Goal: Transaction & Acquisition: Purchase product/service

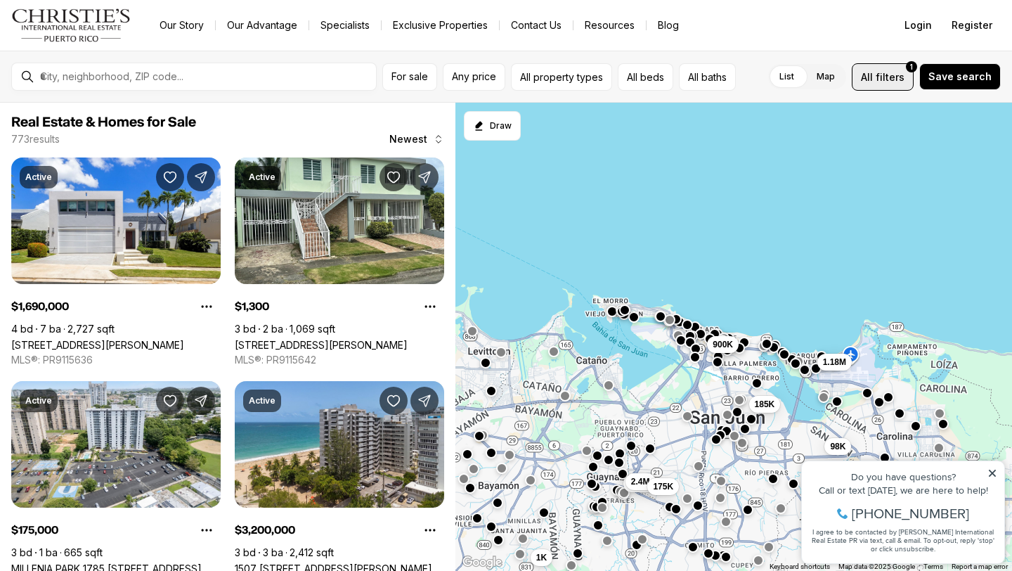
click at [872, 71] on span "All" at bounding box center [867, 77] width 12 height 15
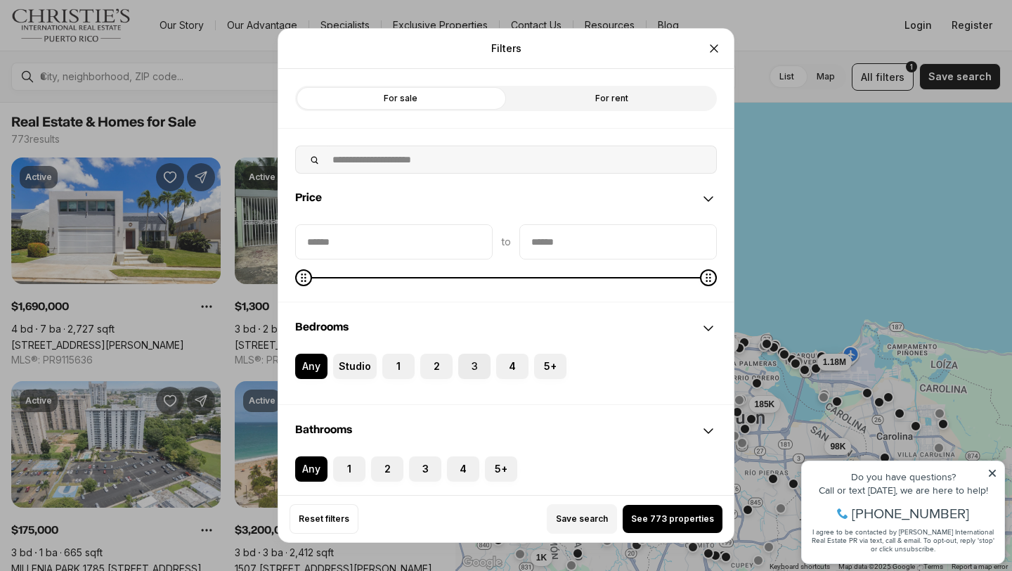
click at [469, 366] on button "3" at bounding box center [465, 360] width 14 height 14
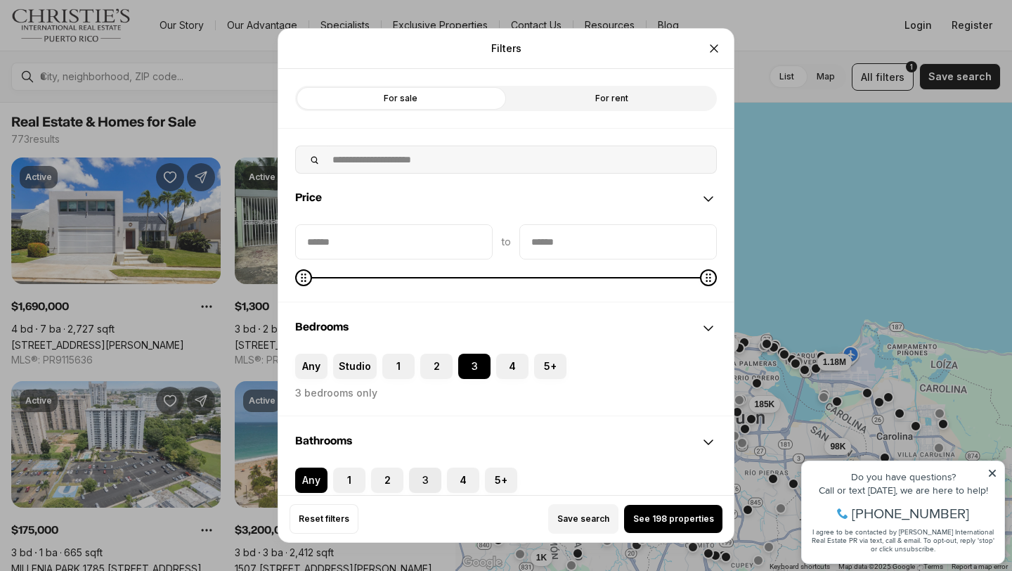
click at [422, 474] on button "3" at bounding box center [416, 474] width 14 height 14
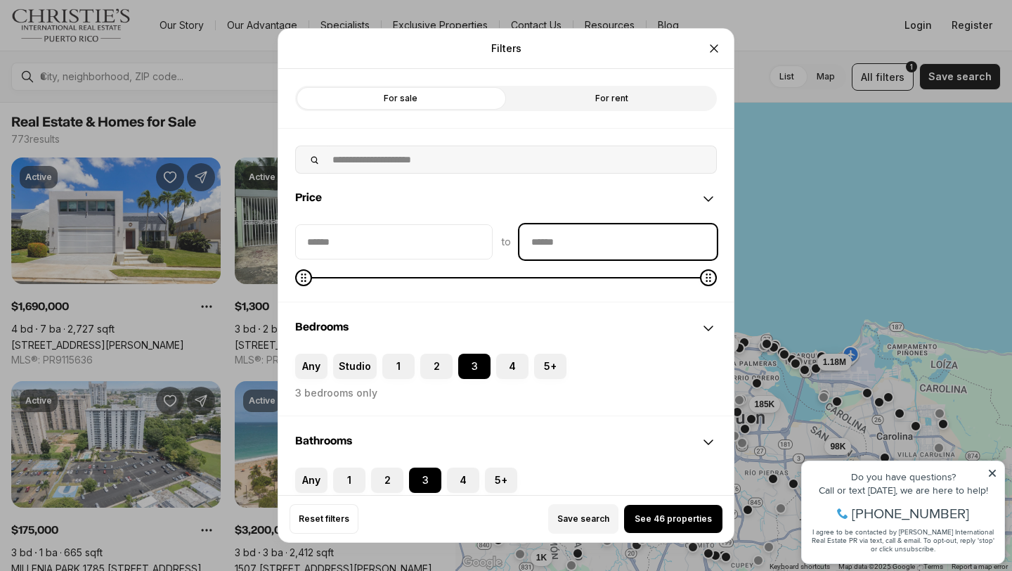
click at [553, 235] on input "priceMax" at bounding box center [618, 242] width 196 height 34
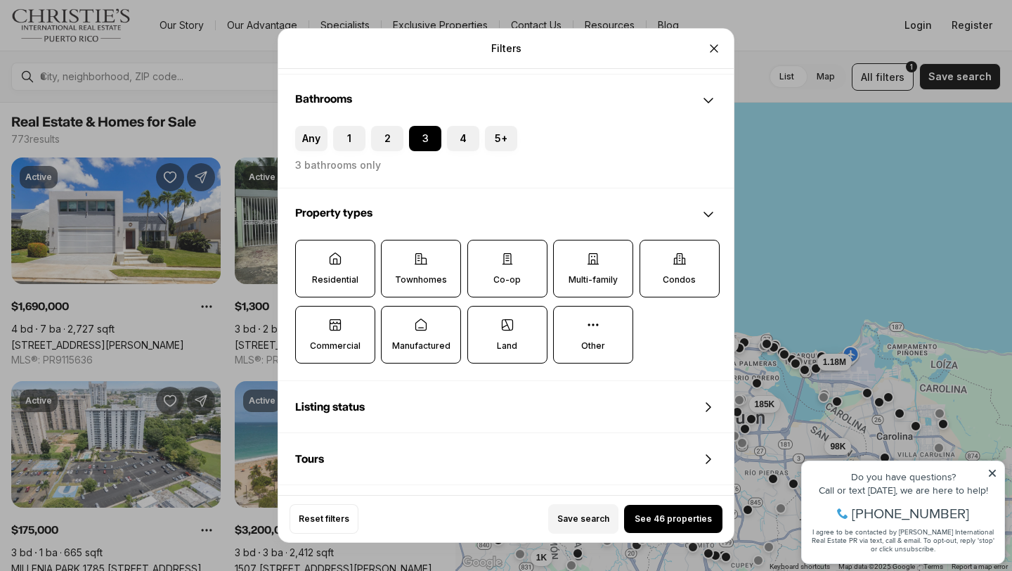
scroll to position [355, 0]
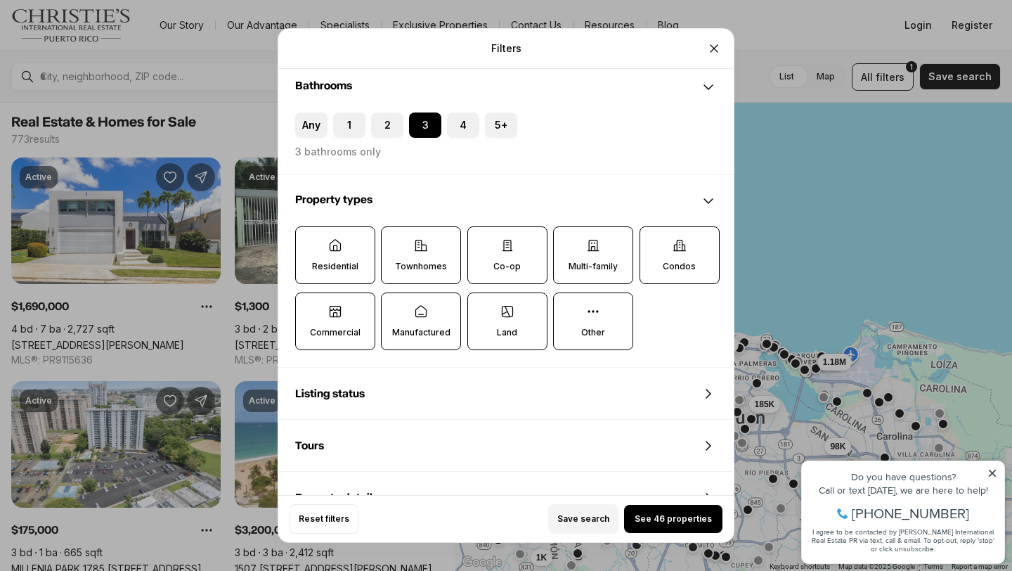
type input "********"
click at [342, 261] on p "Residential" at bounding box center [335, 266] width 46 height 11
click at [310, 241] on button "Residential" at bounding box center [303, 234] width 14 height 14
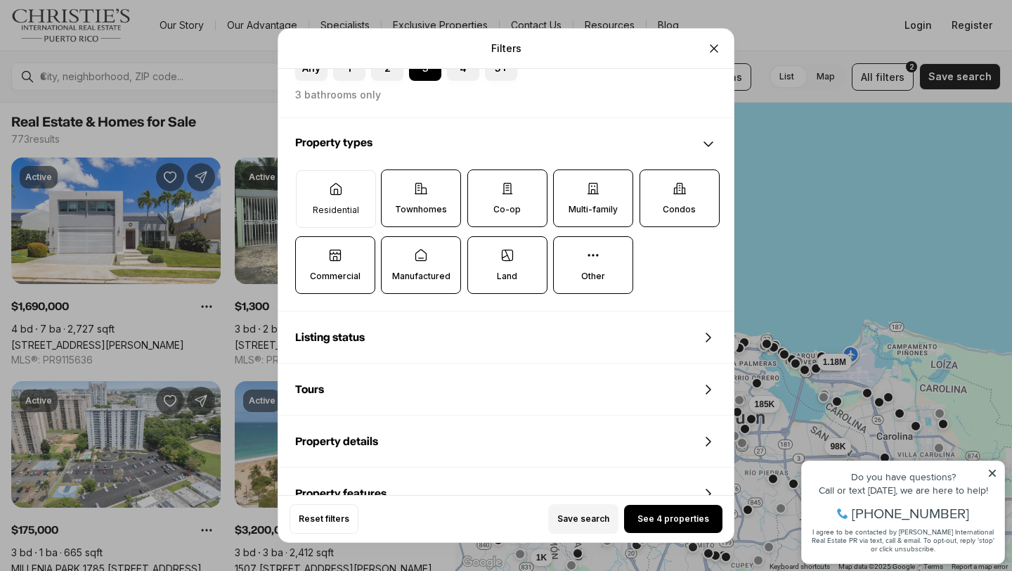
scroll to position [413, 0]
click at [340, 195] on label "Residential" at bounding box center [336, 198] width 80 height 58
click at [311, 183] on button "Residential" at bounding box center [304, 176] width 14 height 14
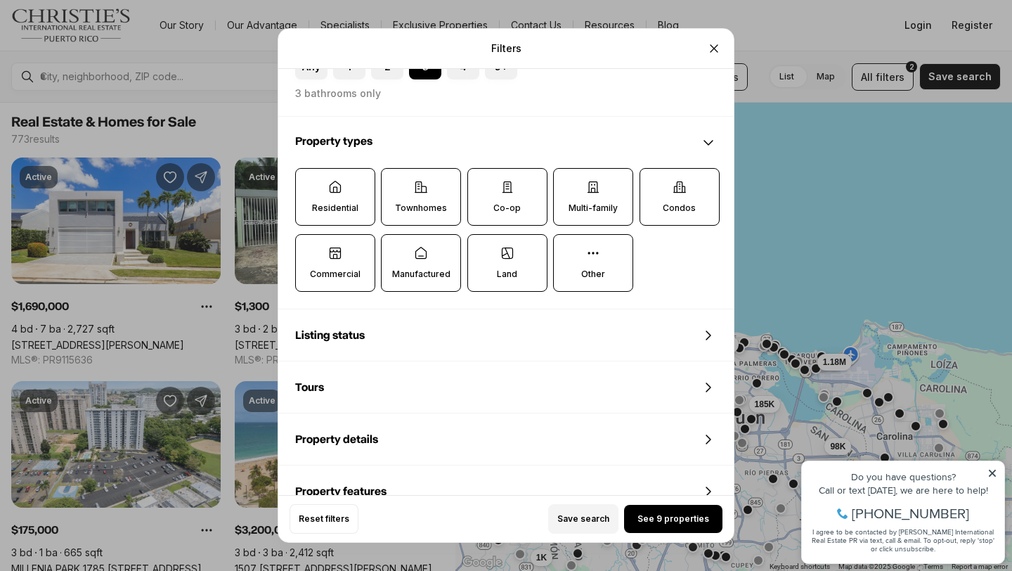
click at [432, 196] on label "Townhomes" at bounding box center [421, 197] width 80 height 58
click at [396, 183] on button "Townhomes" at bounding box center [389, 176] width 14 height 14
click at [709, 143] on icon at bounding box center [708, 143] width 8 height 4
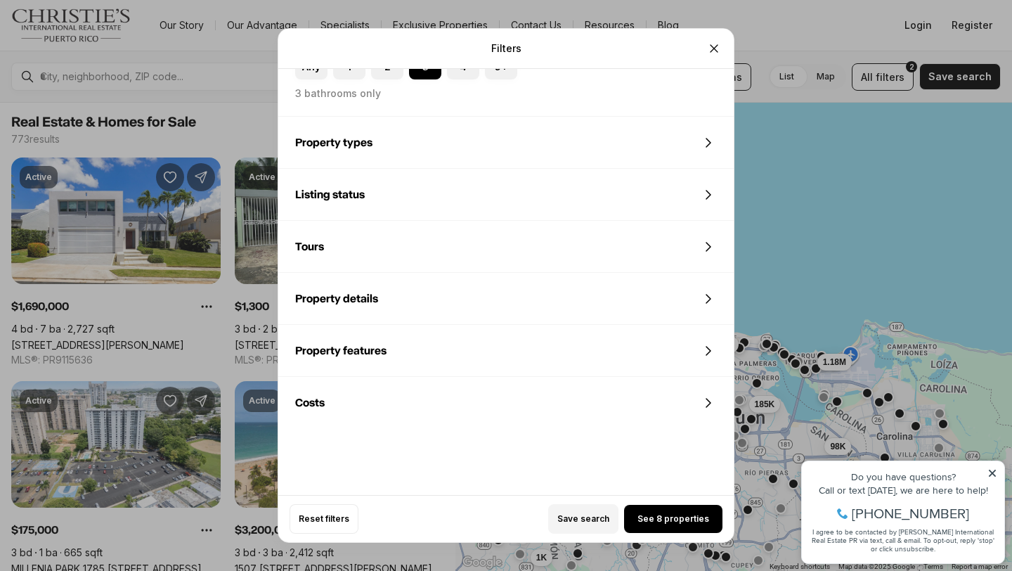
click at [706, 190] on icon at bounding box center [708, 194] width 17 height 17
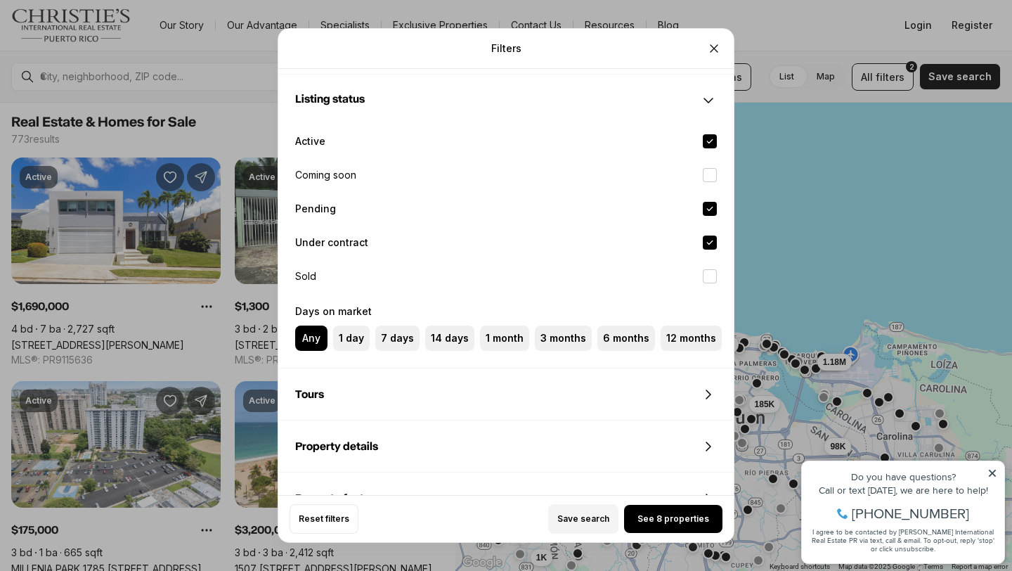
scroll to position [514, 0]
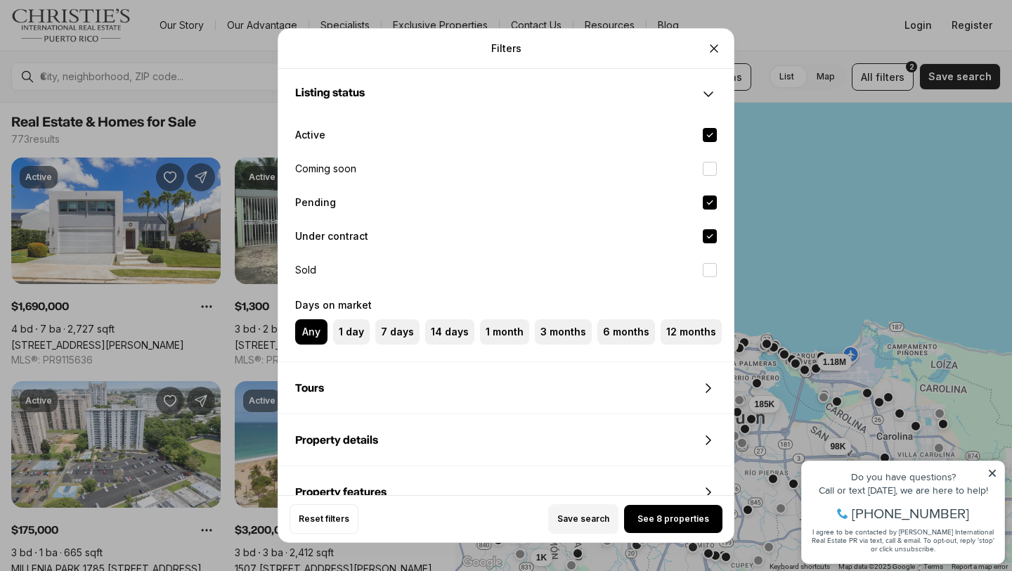
click at [304, 134] on label "Active" at bounding box center [506, 134] width 444 height 31
click at [703, 134] on button "Active" at bounding box center [710, 135] width 14 height 14
click at [709, 233] on button "Under contract" at bounding box center [710, 236] width 14 height 14
click at [710, 136] on button "Active" at bounding box center [710, 135] width 14 height 14
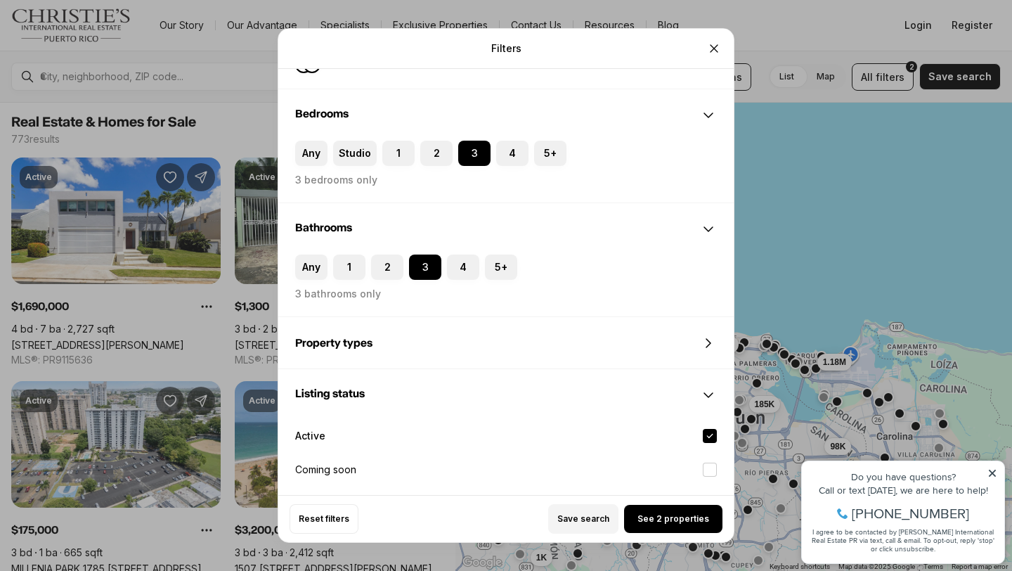
scroll to position [215, 0]
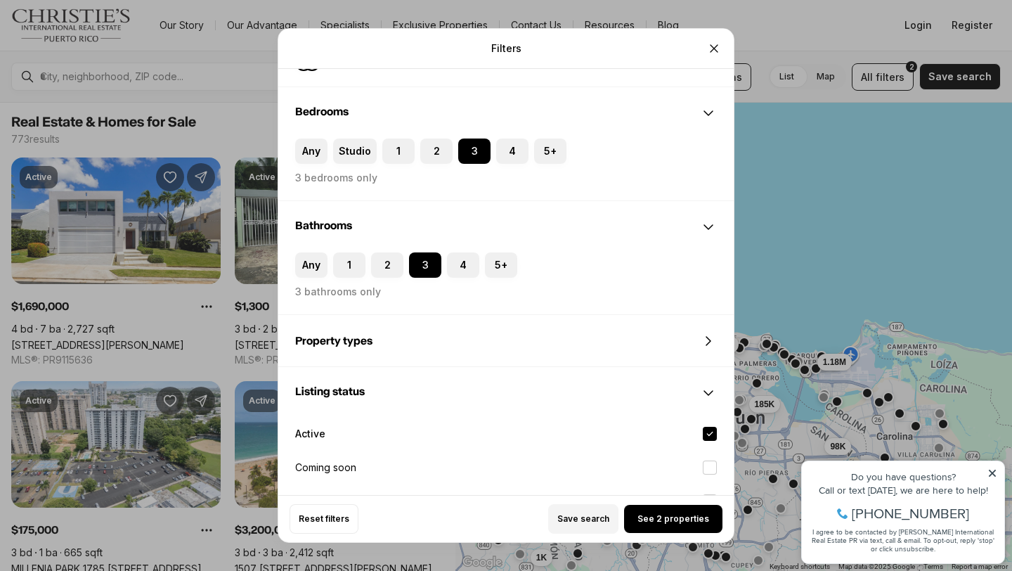
click at [710, 339] on icon at bounding box center [708, 340] width 17 height 17
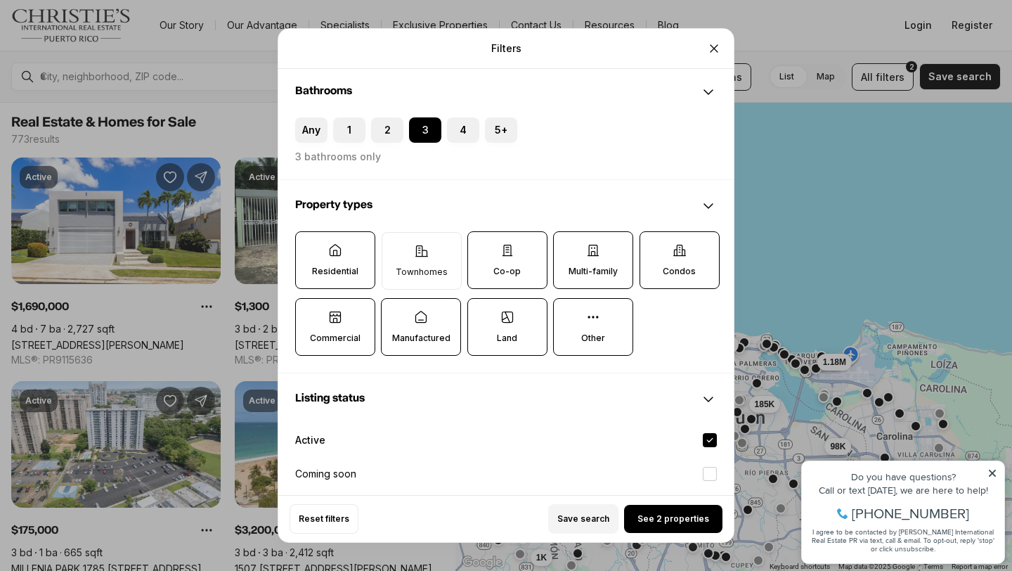
scroll to position [462, 0]
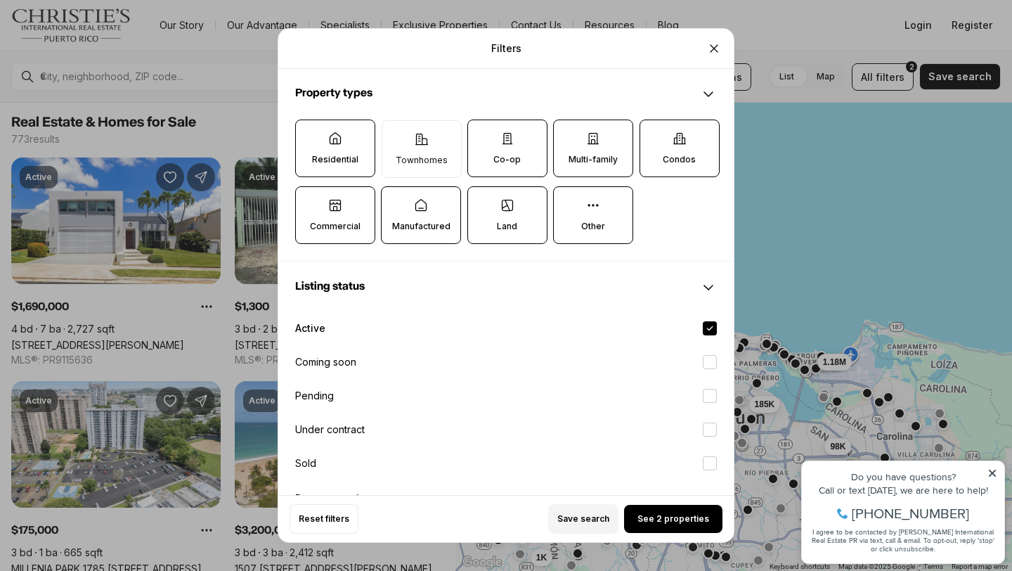
click at [338, 147] on label "Residential" at bounding box center [335, 148] width 80 height 58
click at [310, 134] on button "Residential" at bounding box center [303, 127] width 14 height 14
click at [660, 157] on label "Condos" at bounding box center [679, 148] width 80 height 58
click at [654, 134] on button "Condos" at bounding box center [647, 127] width 14 height 14
click at [415, 160] on p "Townhomes" at bounding box center [422, 160] width 52 height 11
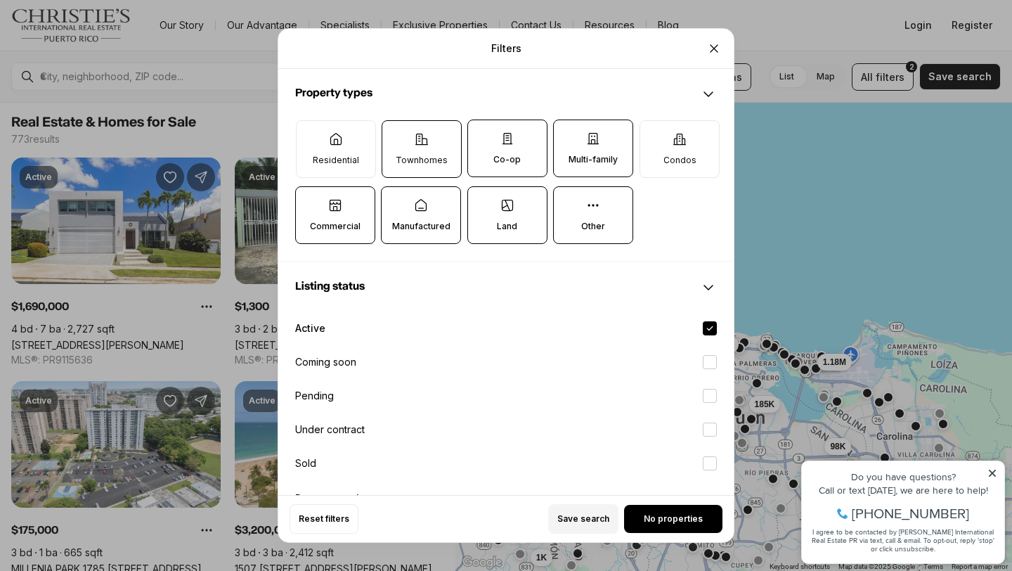
click at [396, 135] on button "Townhomes" at bounding box center [389, 128] width 14 height 14
click at [341, 152] on label "Residential" at bounding box center [336, 149] width 80 height 58
click at [311, 135] on button "Residential" at bounding box center [304, 128] width 14 height 14
click at [650, 516] on span "See 1 property" at bounding box center [673, 518] width 62 height 11
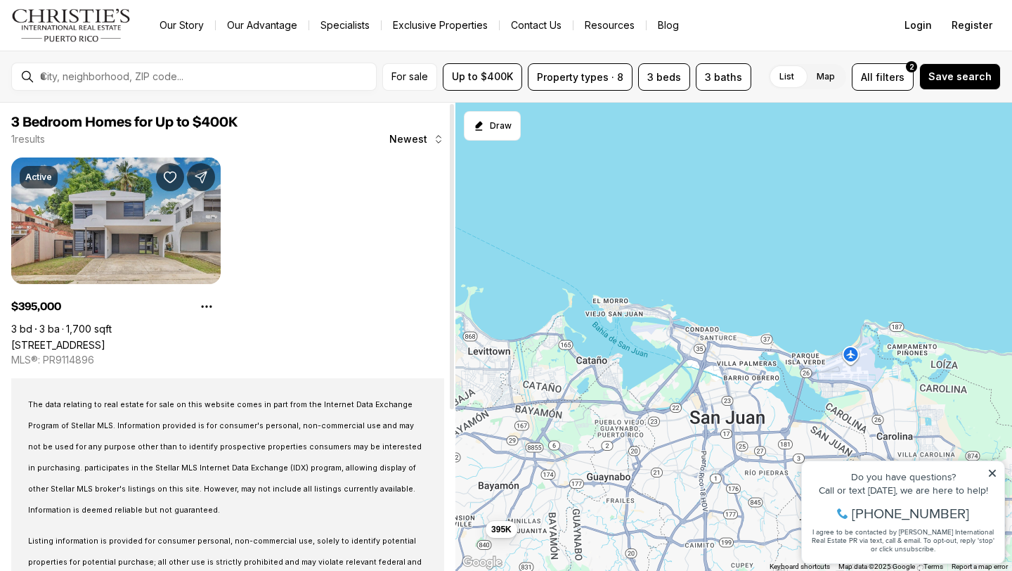
click at [105, 339] on link "[STREET_ADDRESS]" at bounding box center [58, 345] width 94 height 12
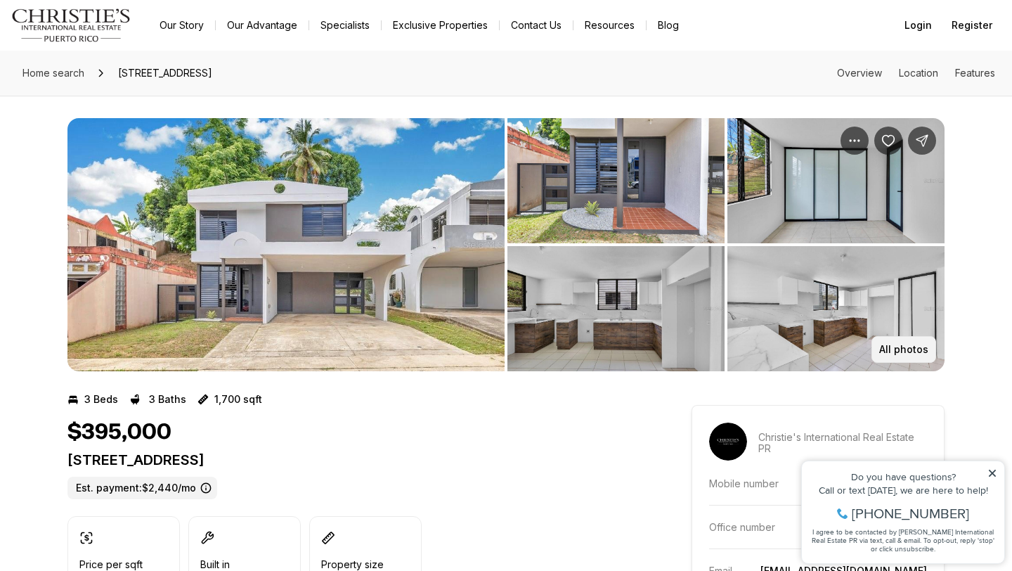
click at [910, 344] on p "All photos" at bounding box center [903, 349] width 49 height 11
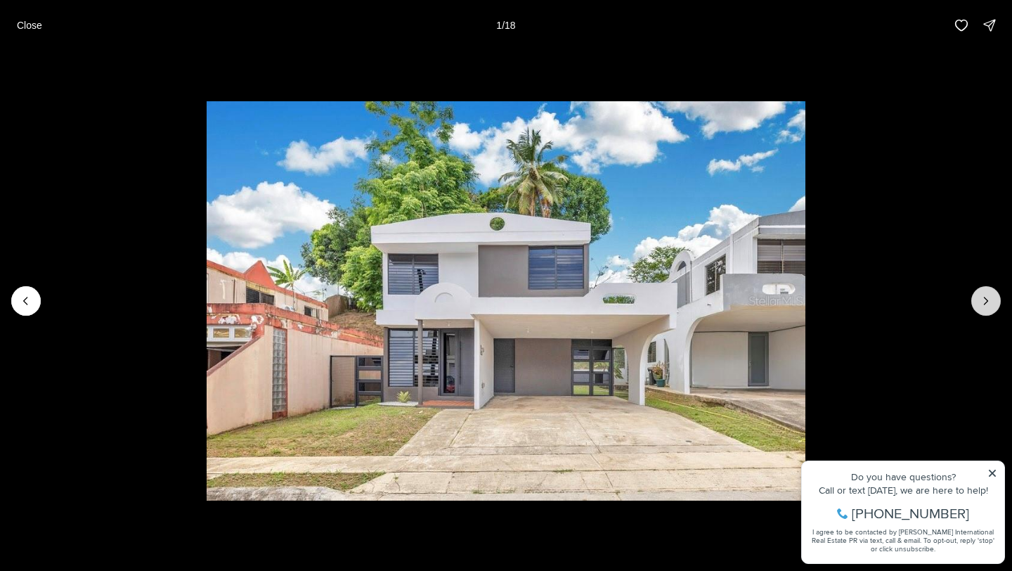
click at [981, 300] on icon "Next slide" at bounding box center [986, 301] width 14 height 14
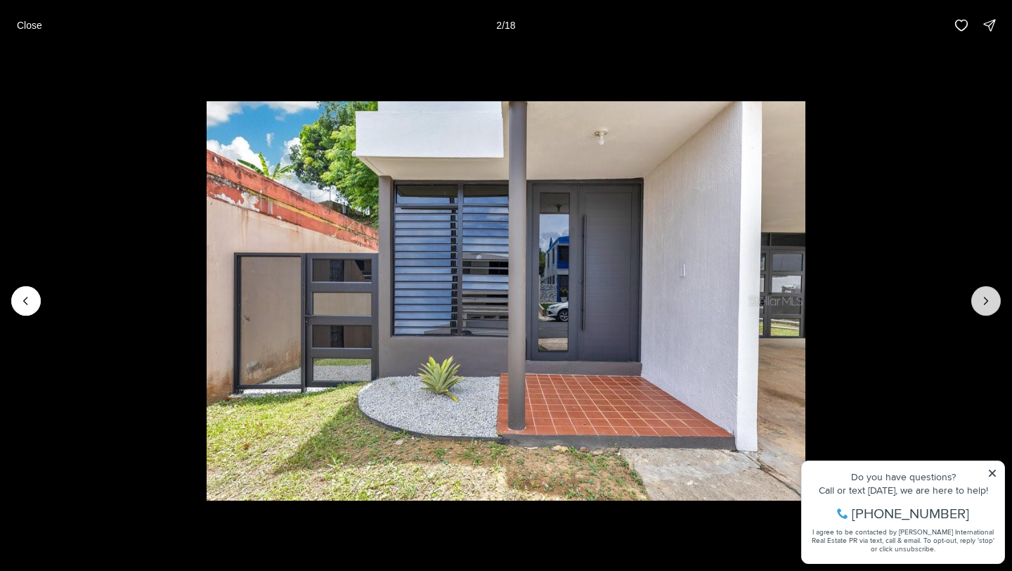
click at [981, 300] on icon "Next slide" at bounding box center [986, 301] width 14 height 14
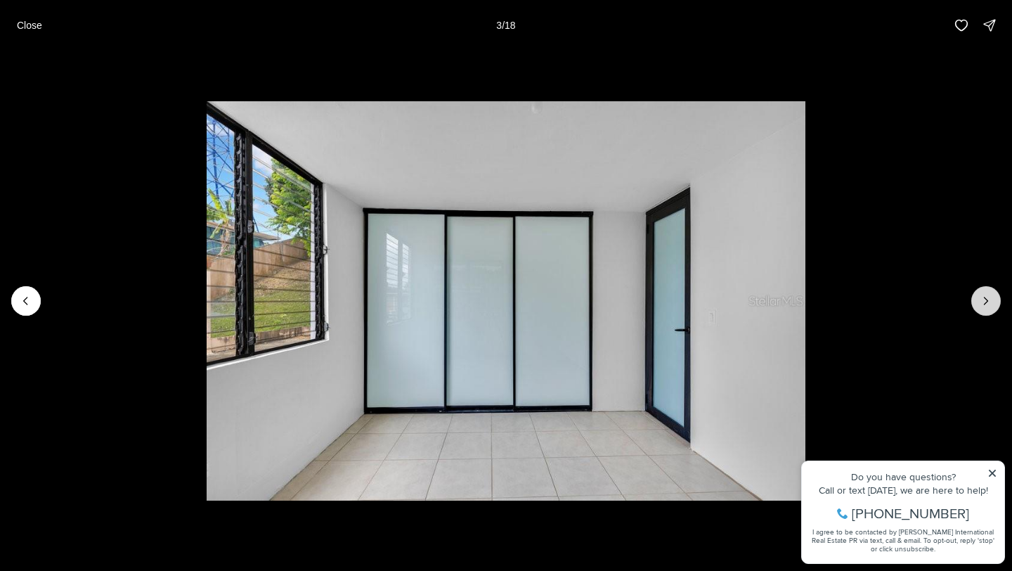
click at [981, 300] on icon "Next slide" at bounding box center [986, 301] width 14 height 14
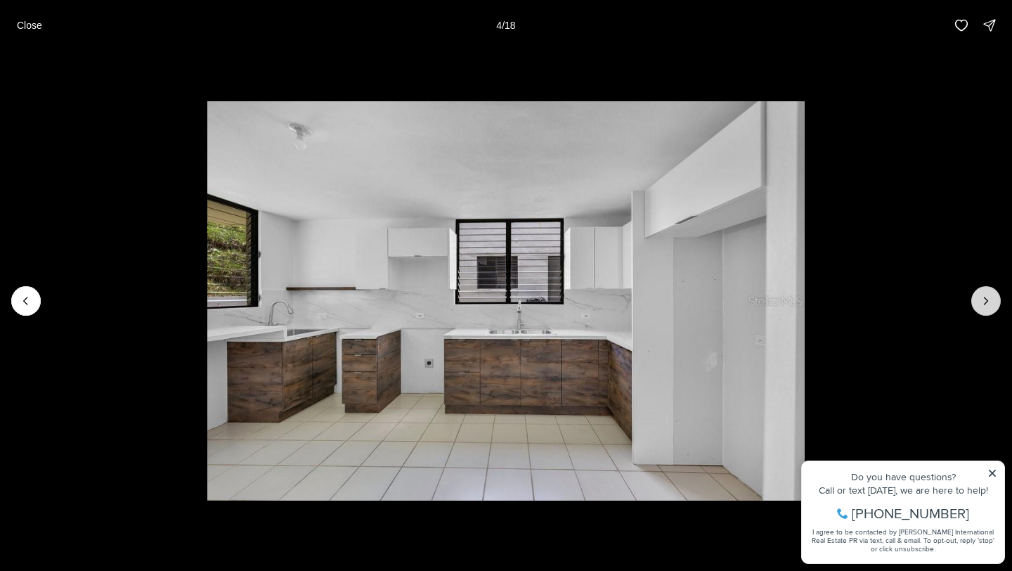
click at [981, 300] on icon "Next slide" at bounding box center [986, 301] width 14 height 14
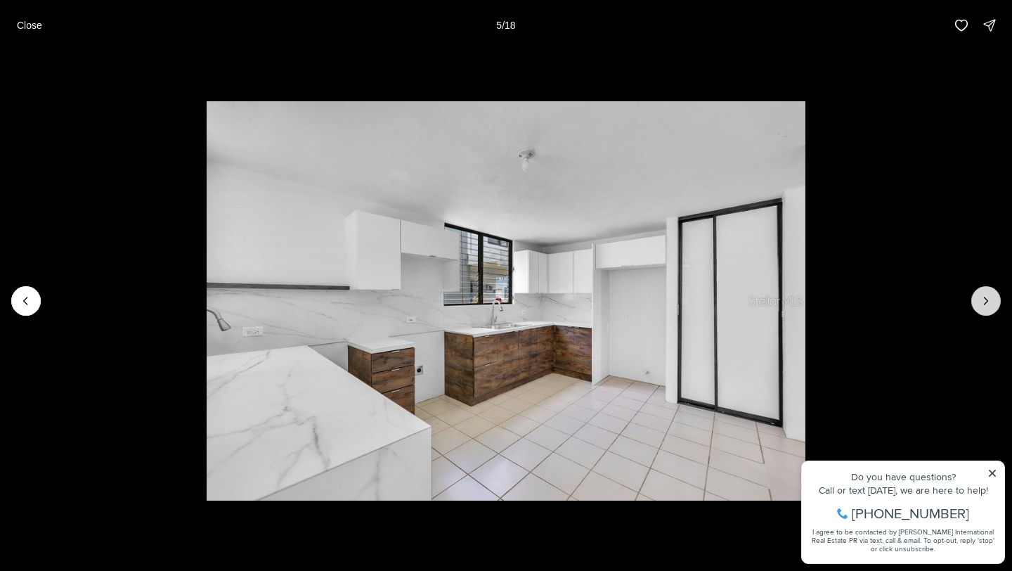
click at [981, 300] on icon "Next slide" at bounding box center [986, 301] width 14 height 14
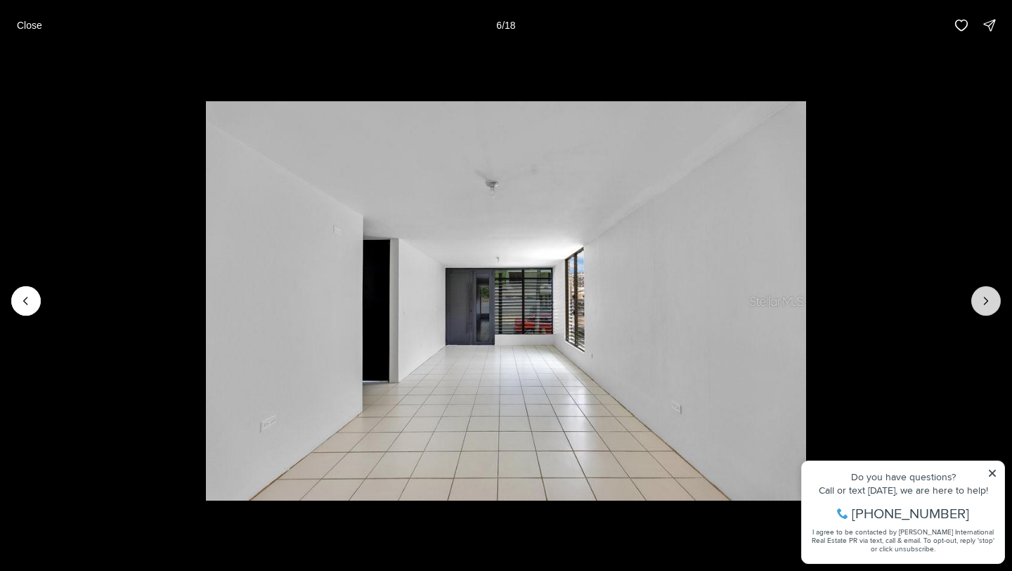
click at [981, 300] on icon "Next slide" at bounding box center [986, 301] width 14 height 14
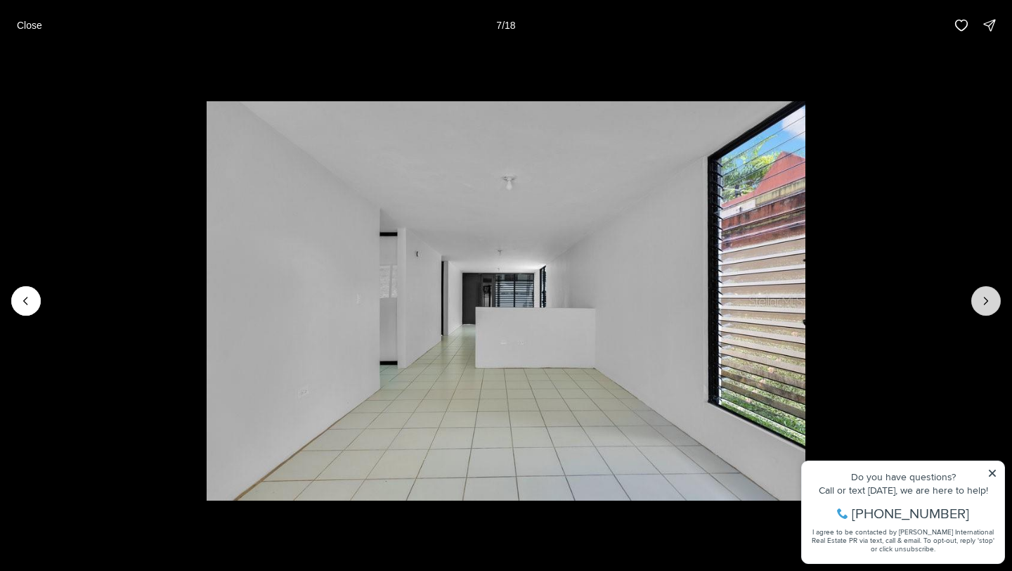
click at [981, 300] on icon "Next slide" at bounding box center [986, 301] width 14 height 14
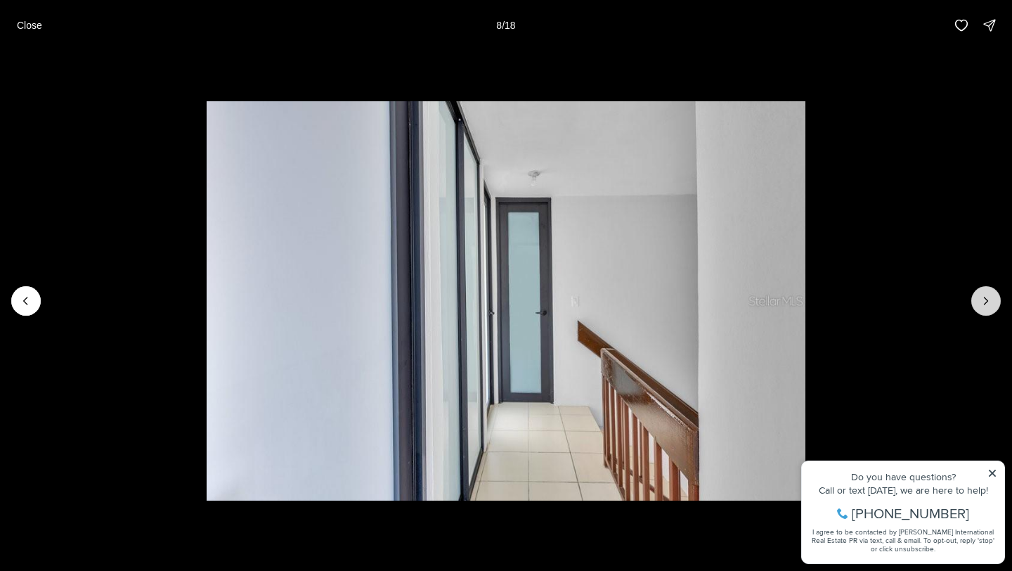
click at [981, 300] on icon "Next slide" at bounding box center [986, 301] width 14 height 14
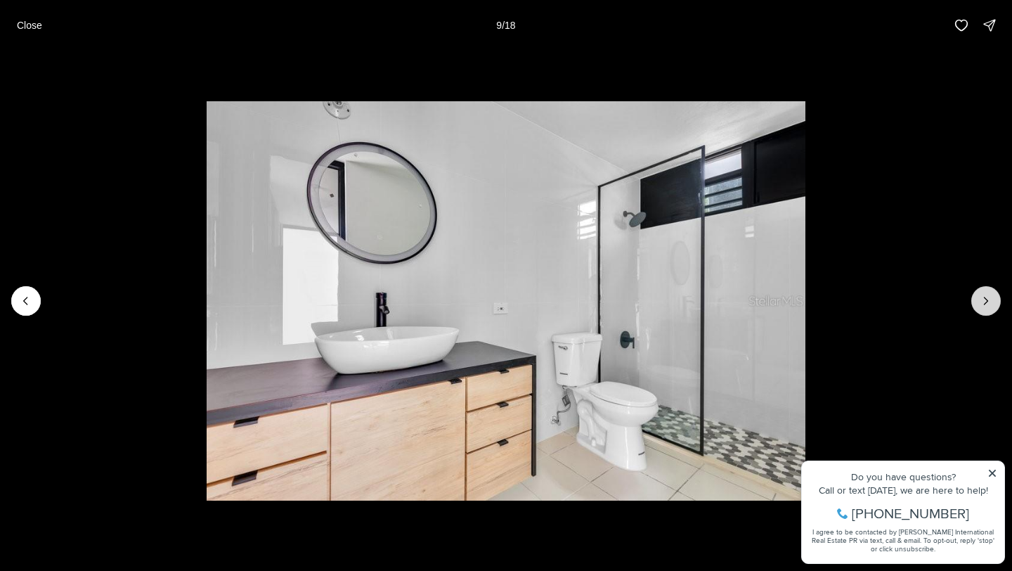
click at [981, 300] on icon "Next slide" at bounding box center [986, 301] width 14 height 14
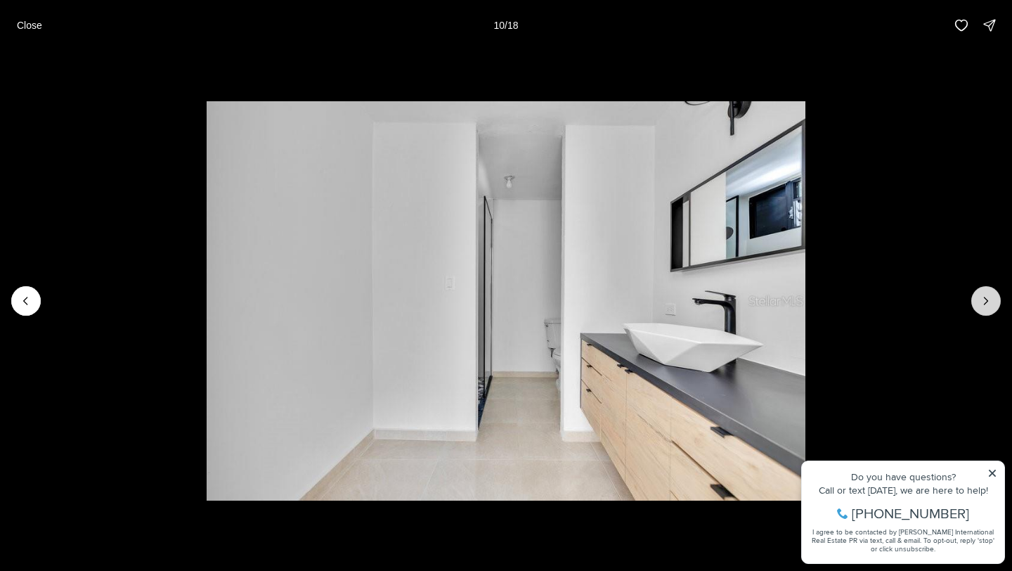
click at [981, 300] on icon "Next slide" at bounding box center [986, 301] width 14 height 14
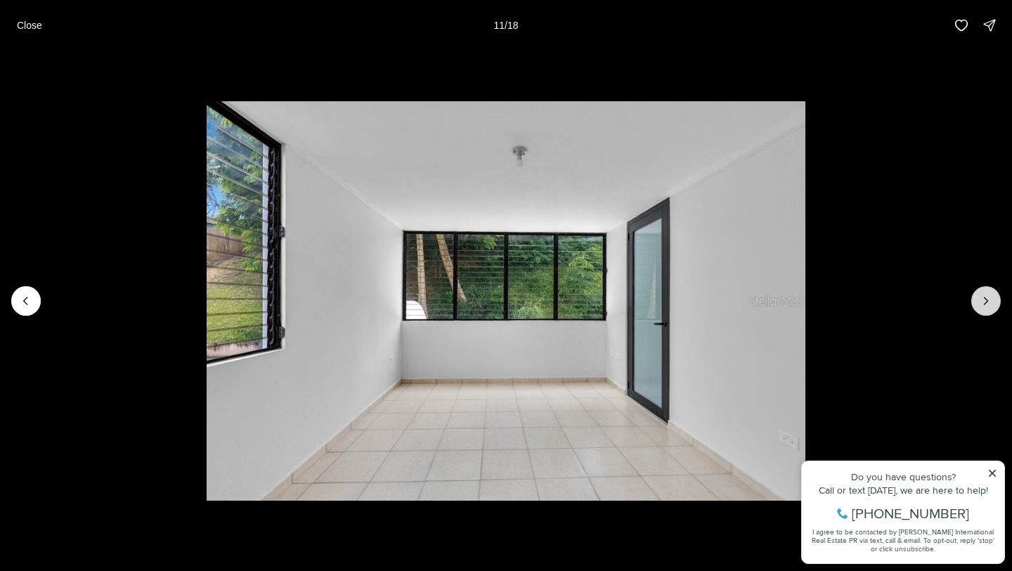
click at [981, 300] on icon "Next slide" at bounding box center [986, 301] width 14 height 14
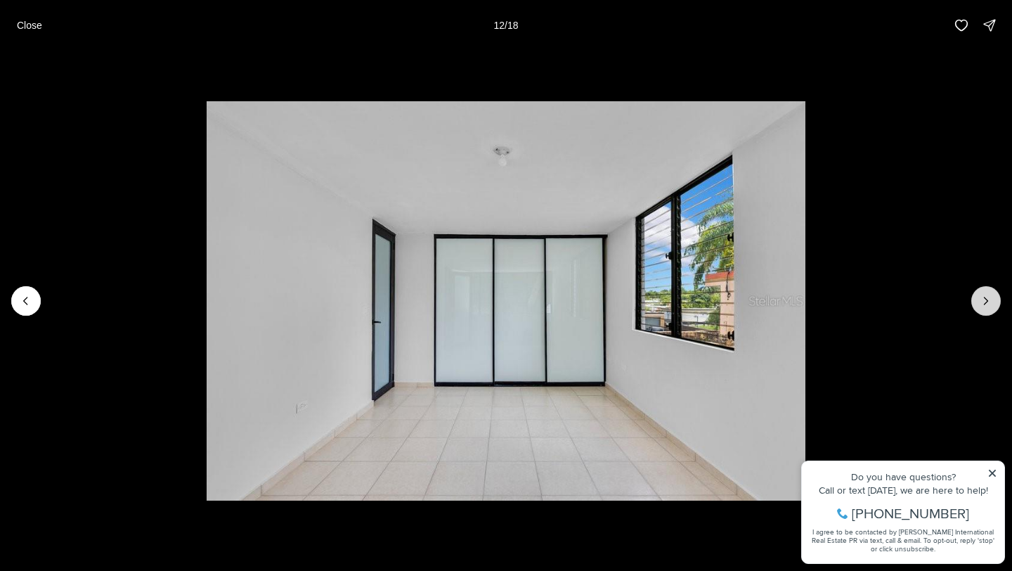
click at [981, 300] on icon "Next slide" at bounding box center [986, 301] width 14 height 14
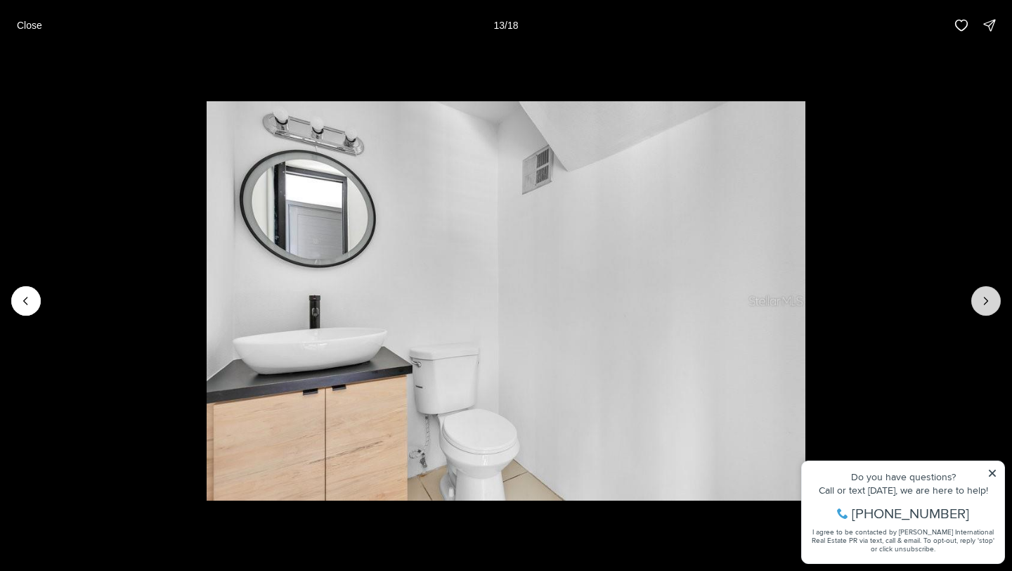
click at [981, 300] on icon "Next slide" at bounding box center [986, 301] width 14 height 14
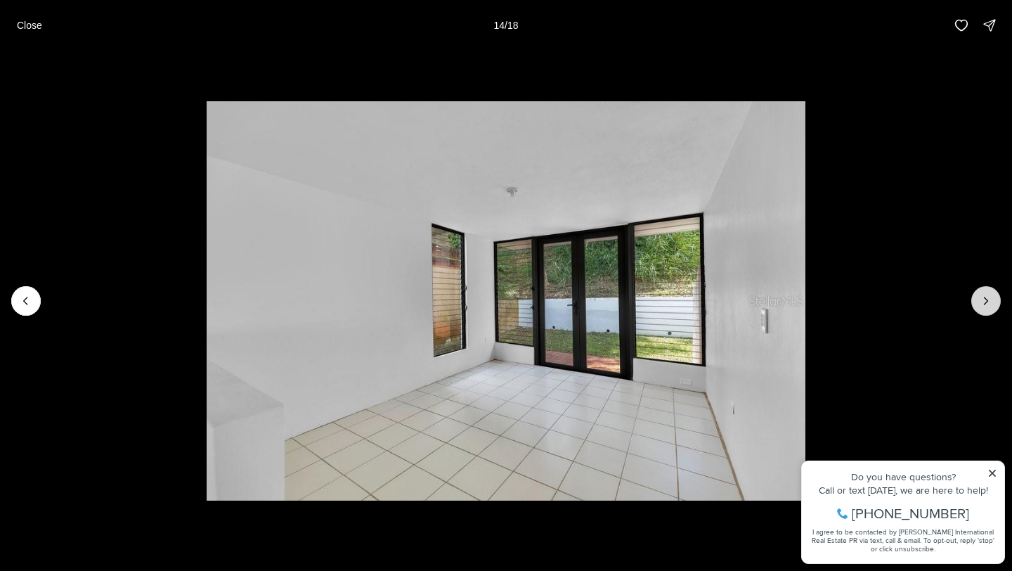
click at [981, 300] on icon "Next slide" at bounding box center [986, 301] width 14 height 14
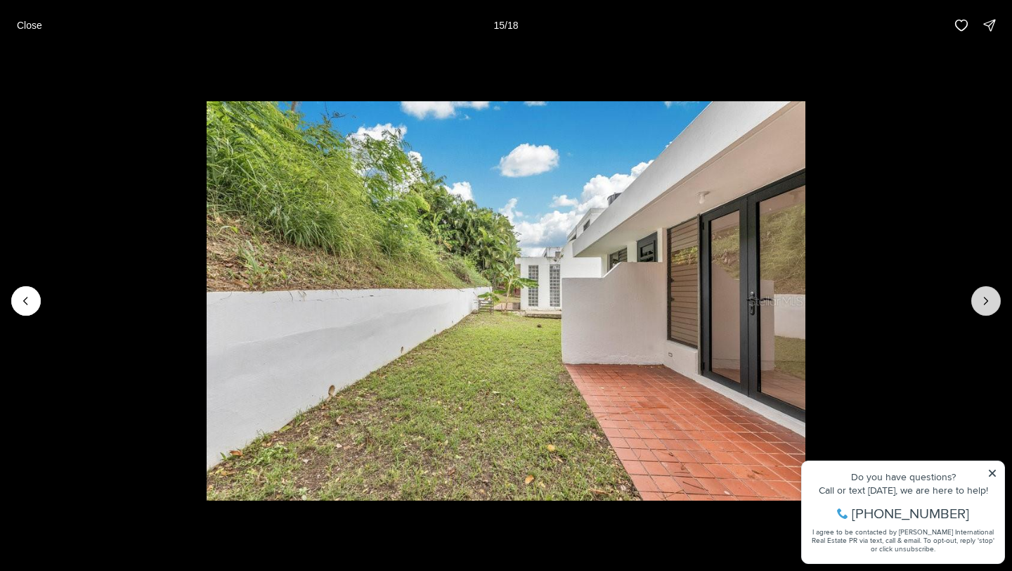
click at [981, 300] on icon "Next slide" at bounding box center [986, 301] width 14 height 14
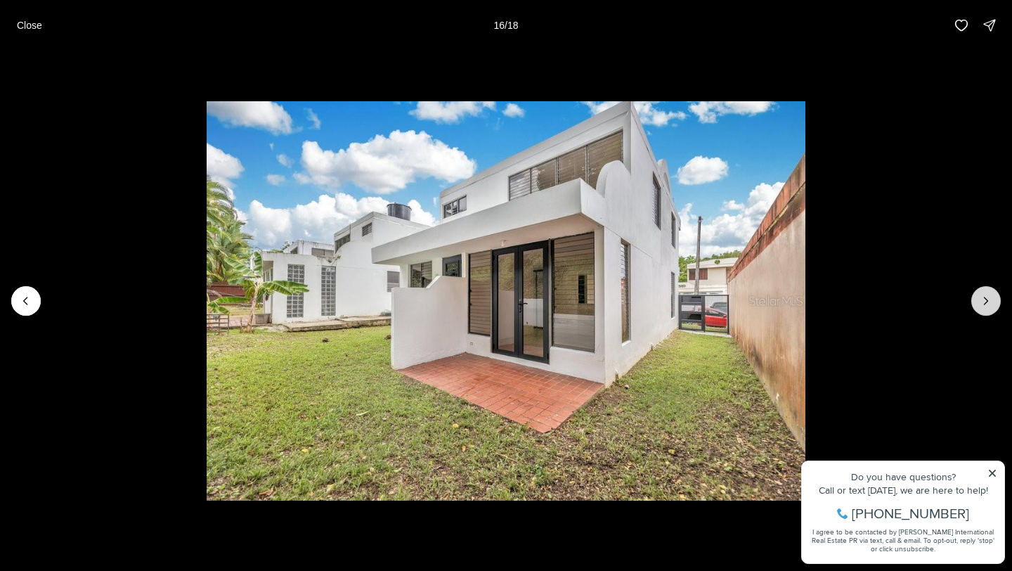
click at [981, 300] on icon "Next slide" at bounding box center [986, 301] width 14 height 14
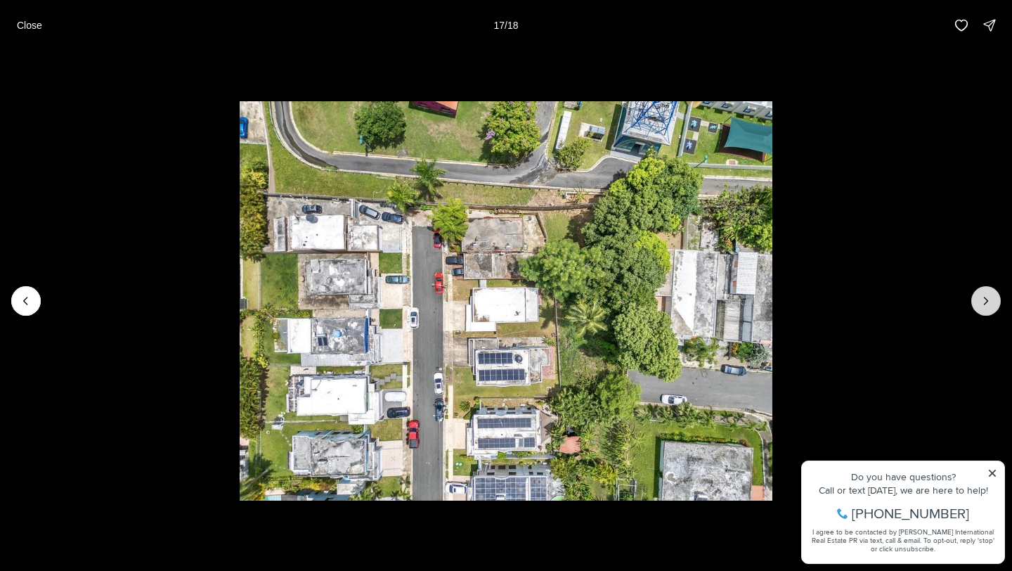
click at [981, 300] on icon "Next slide" at bounding box center [986, 301] width 14 height 14
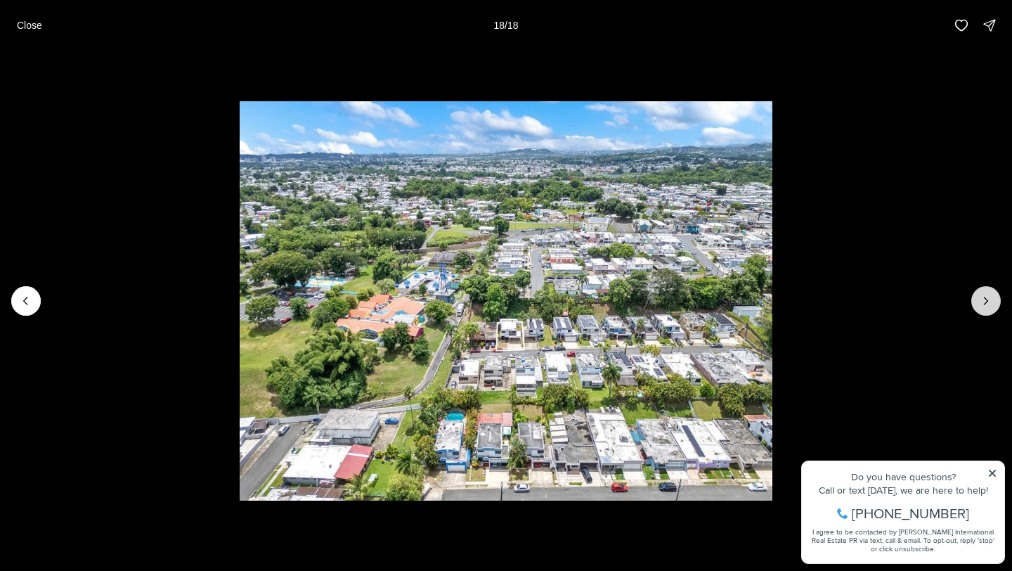
click at [981, 300] on div at bounding box center [986, 301] width 30 height 30
click at [990, 298] on div at bounding box center [986, 301] width 30 height 30
click at [989, 295] on div at bounding box center [986, 301] width 30 height 30
